Goal: Information Seeking & Learning: Learn about a topic

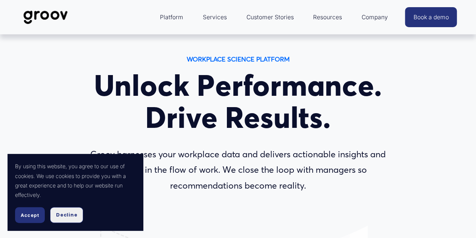
click at [60, 217] on span "Decline" at bounding box center [66, 214] width 21 height 7
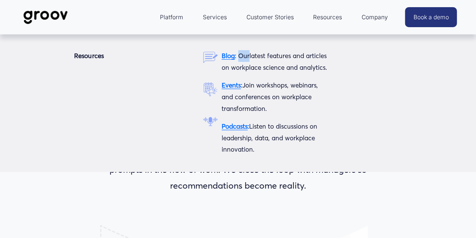
drag, startPoint x: 240, startPoint y: 41, endPoint x: 228, endPoint y: 41, distance: 12.1
click at [239, 41] on div "Resources Blog : Our latest features and articles on workplace science and anal…" at bounding box center [238, 103] width 476 height 137
click at [224, 56] on strong "Blog" at bounding box center [228, 56] width 13 height 8
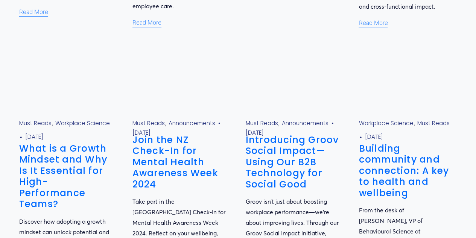
scroll to position [452, 0]
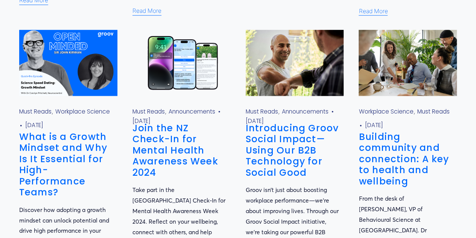
click at [72, 156] on link "What is a Growth Mindset and Why Is It Essential for High-Performance Teams?" at bounding box center [63, 164] width 88 height 69
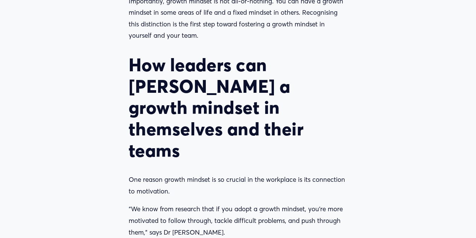
scroll to position [1205, 0]
